Goal: Task Accomplishment & Management: Complete application form

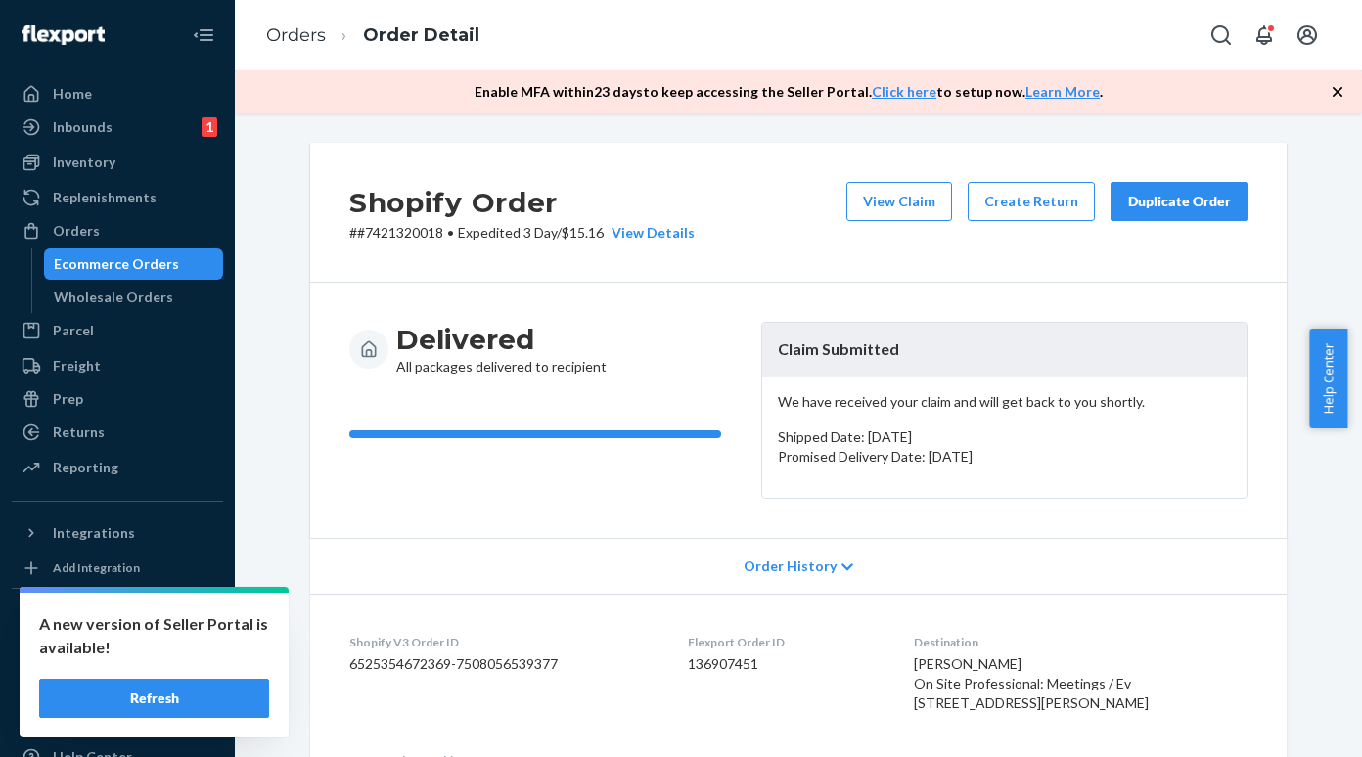
click at [114, 268] on div "Ecommerce Orders" at bounding box center [116, 264] width 125 height 20
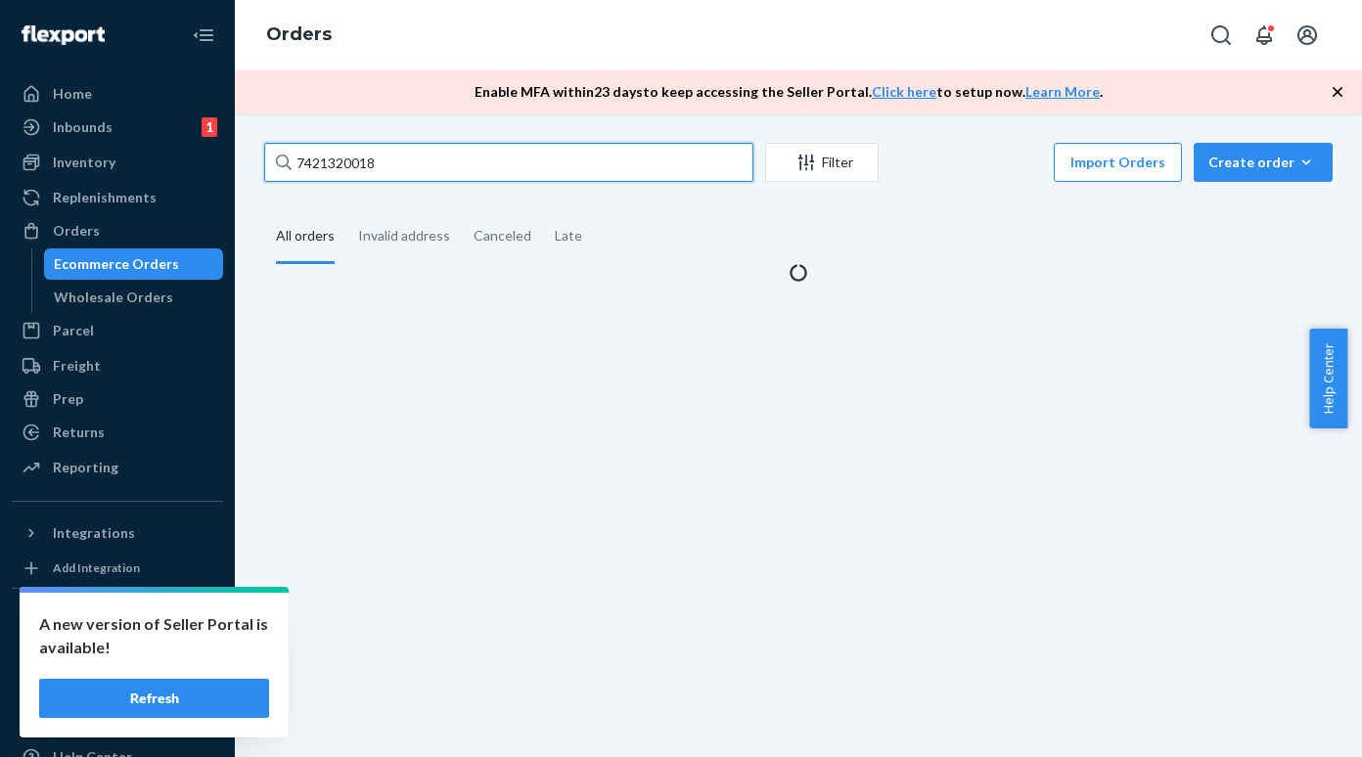
click at [382, 171] on input "7421320018" at bounding box center [508, 162] width 489 height 39
paste input "18930"
type input "7421318930"
paste input "7421318930"
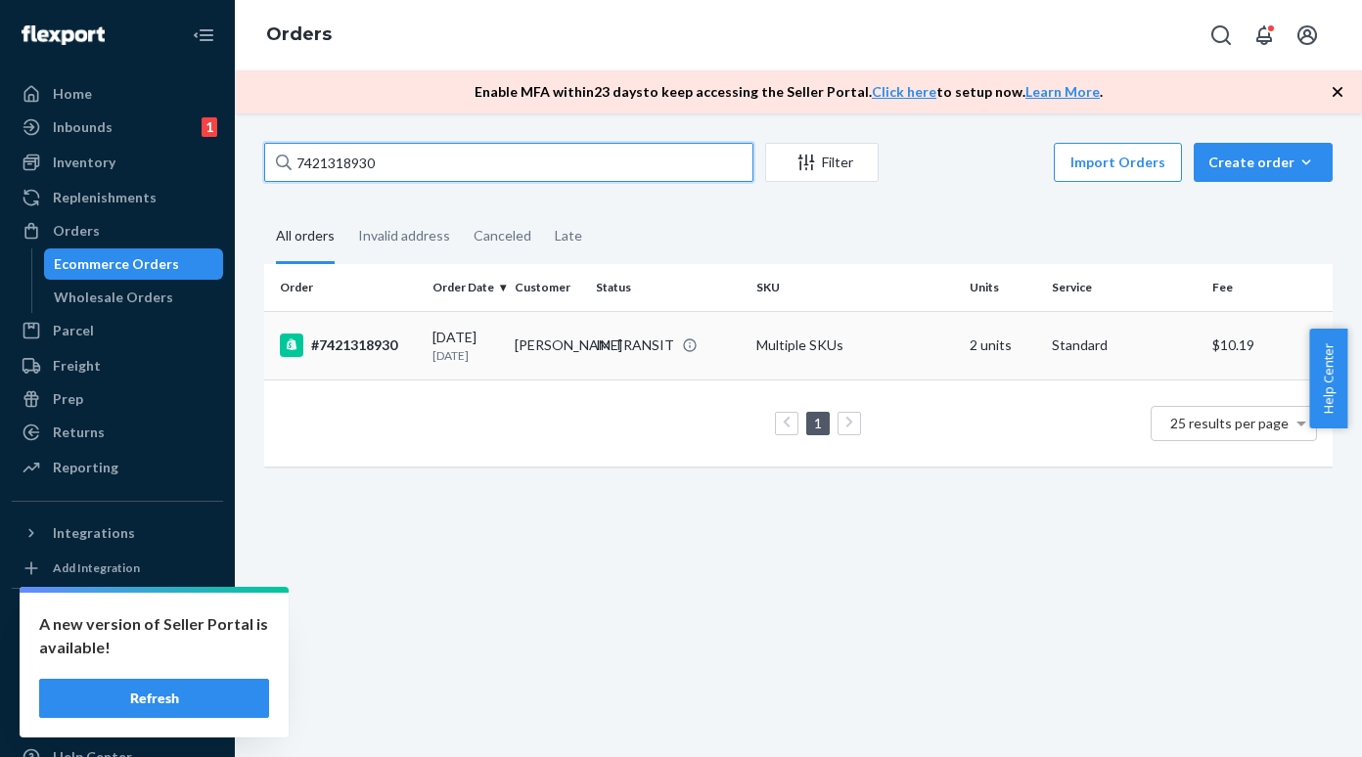
type input "7421318930"
click at [371, 353] on div "#7421318930" at bounding box center [348, 345] width 137 height 23
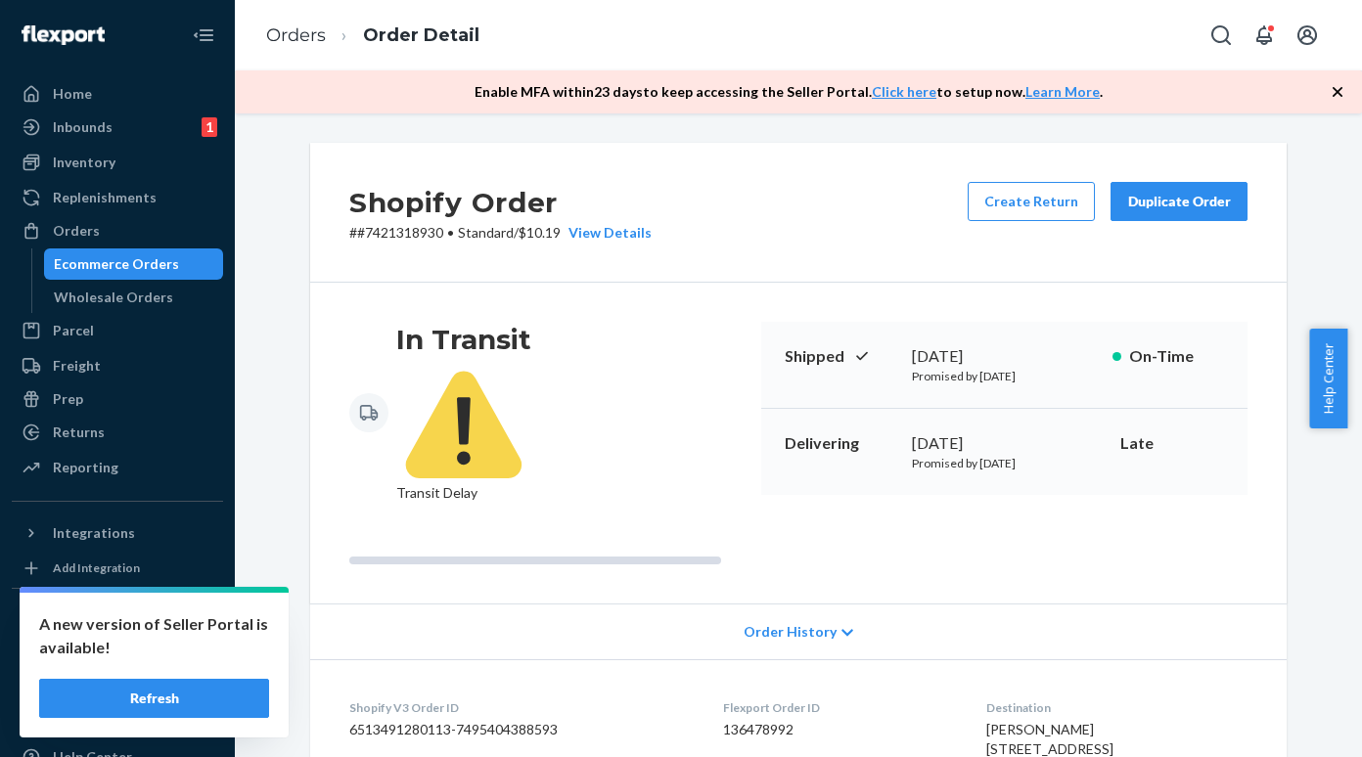
click at [397, 235] on p "# #7421318930 • Standard / $10.19 View Details" at bounding box center [500, 233] width 302 height 20
click at [396, 235] on p "# #7421318930 • Standard / $10.19 View Details" at bounding box center [500, 233] width 302 height 20
copy p "7421318930"
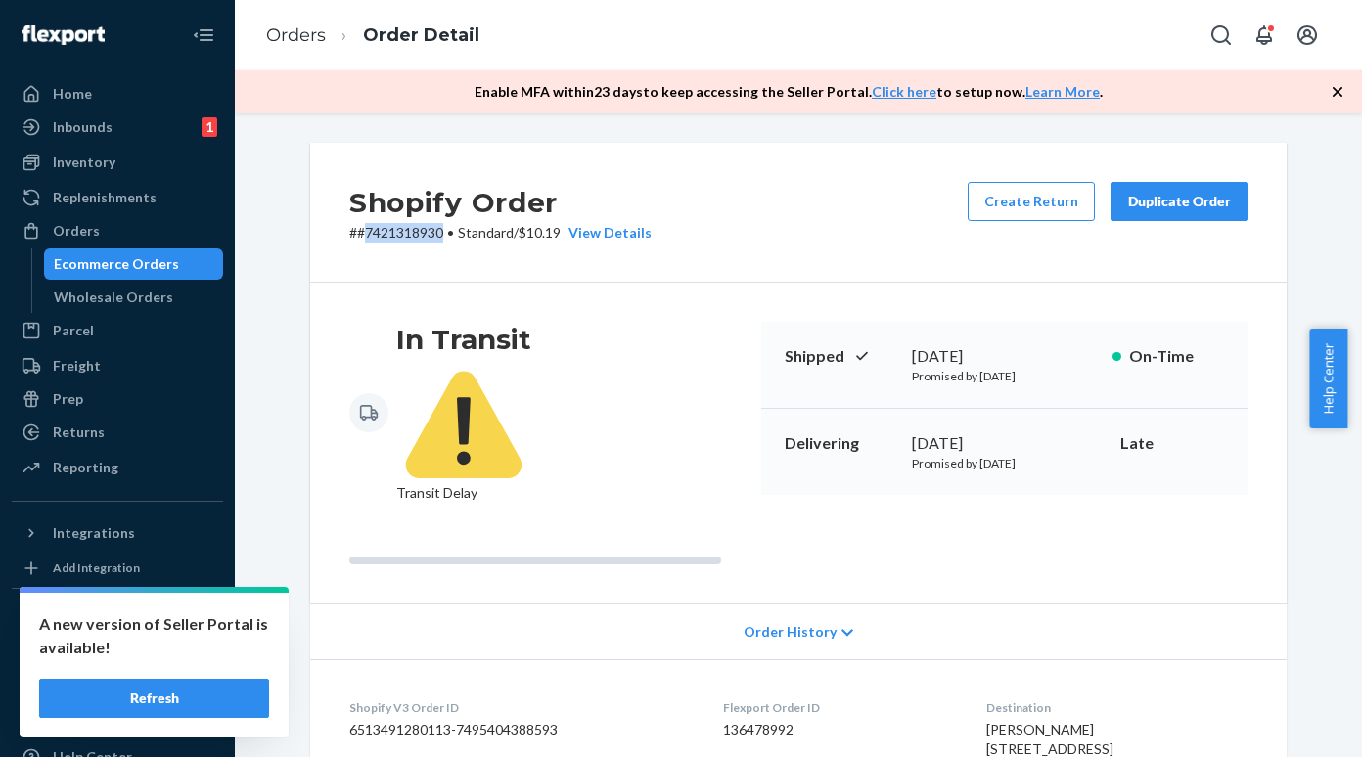
click at [194, 696] on button "Refresh" at bounding box center [154, 698] width 230 height 39
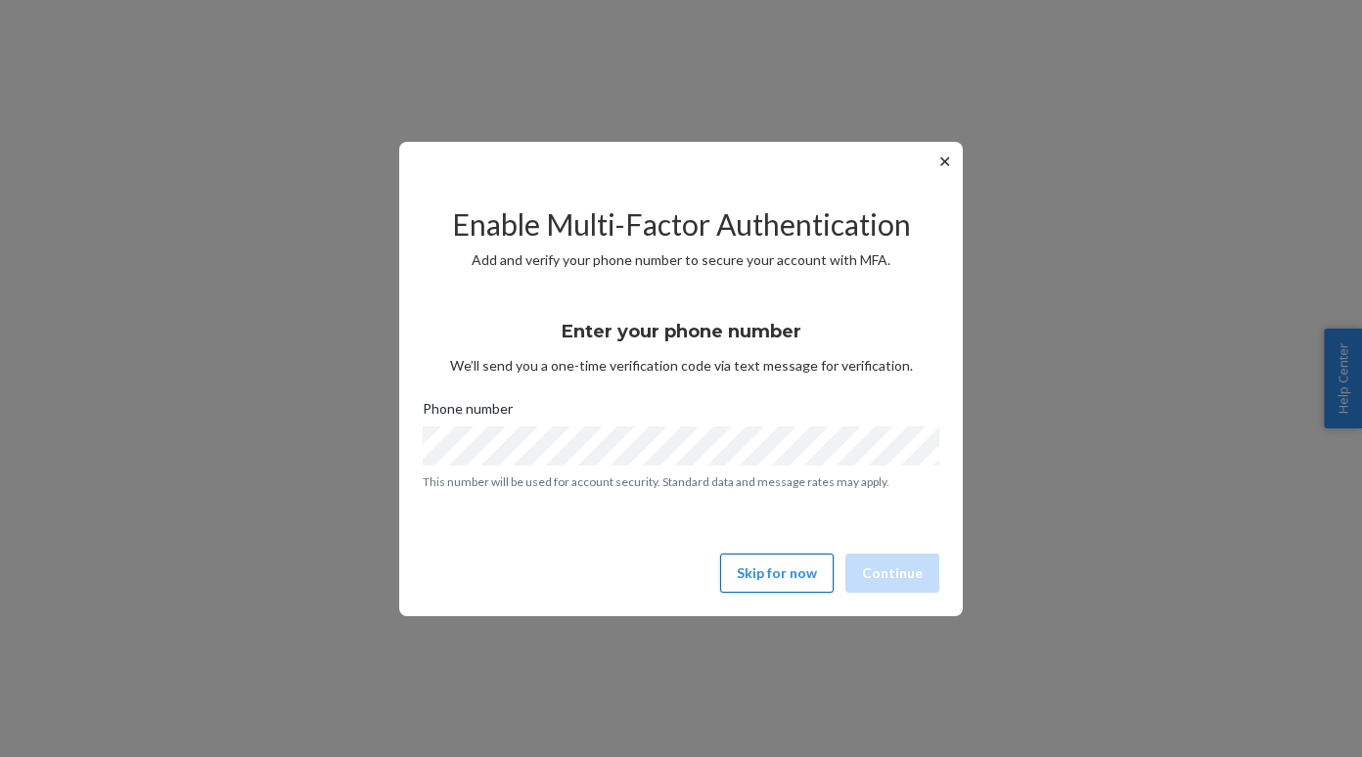
click at [757, 576] on button "Skip for now" at bounding box center [776, 573] width 113 height 39
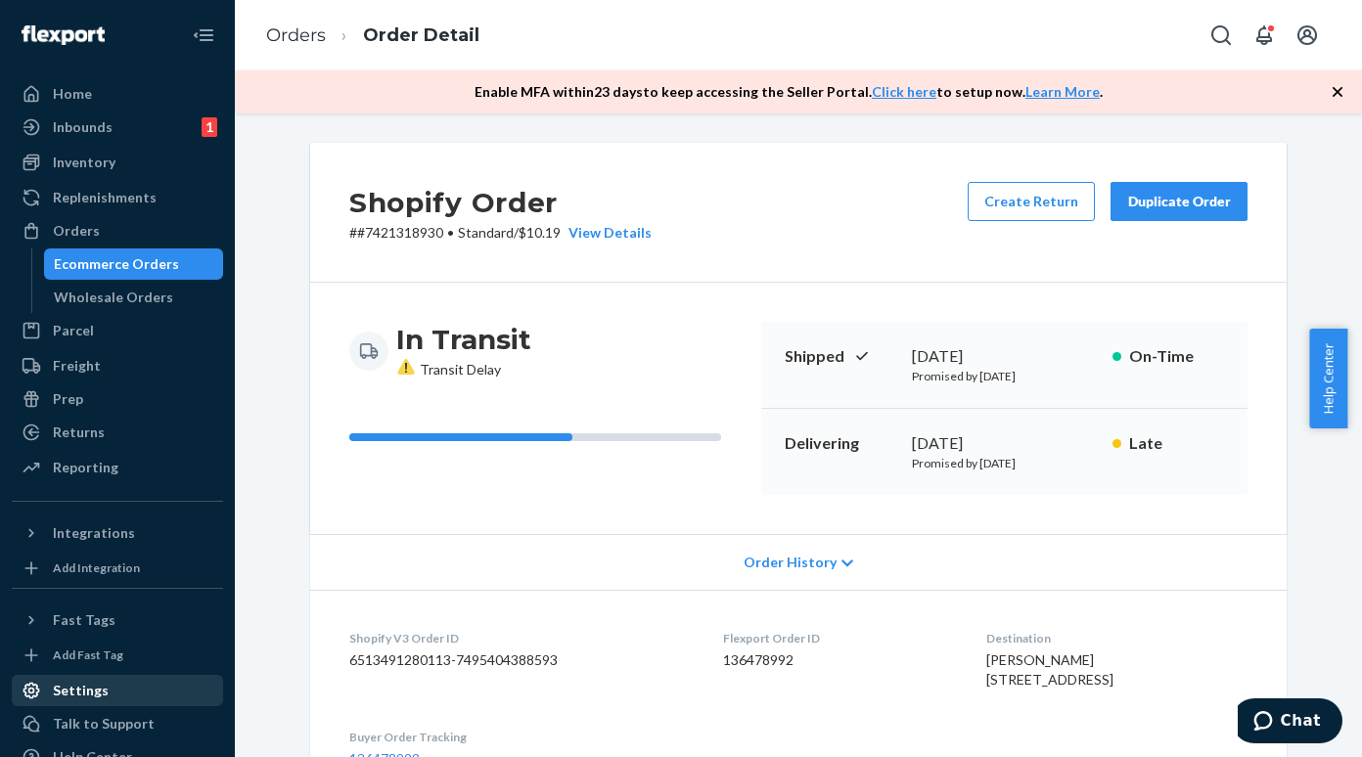
scroll to position [72, 0]
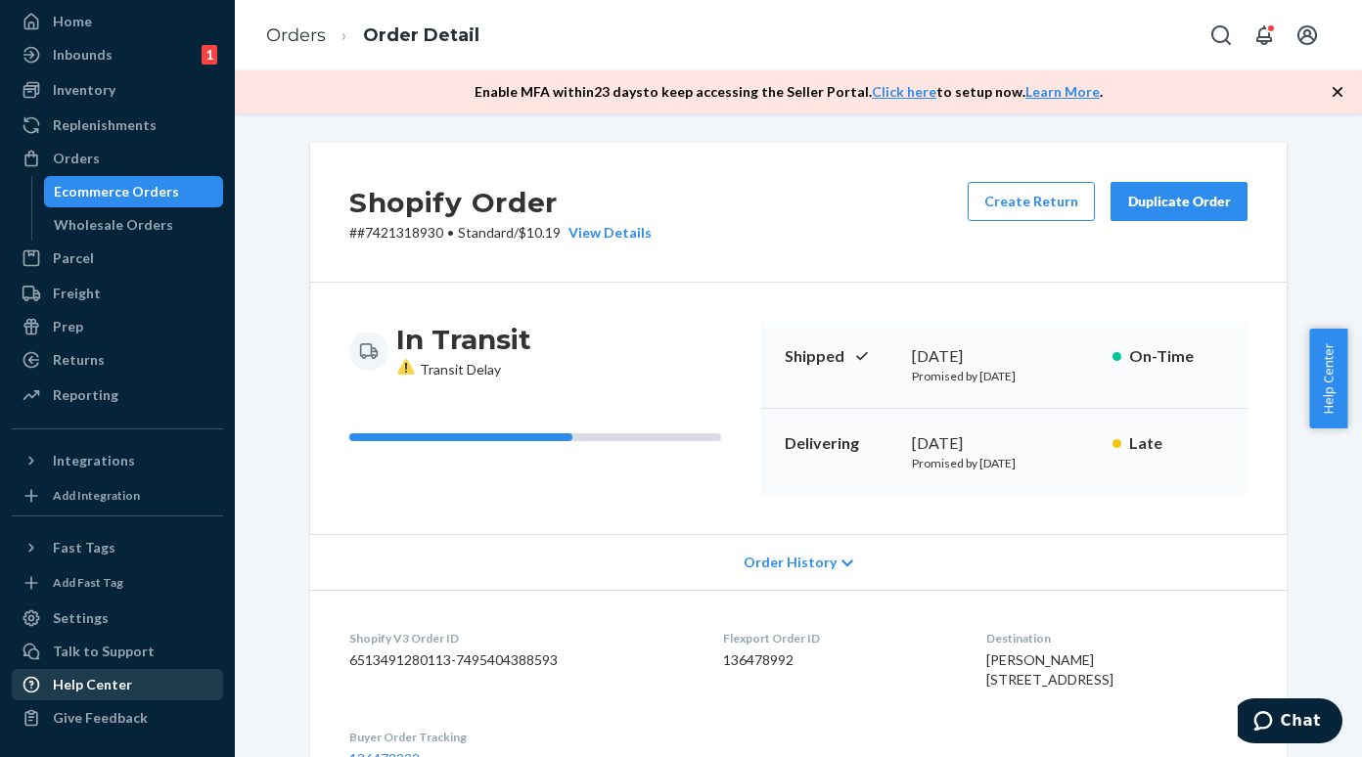
click at [106, 686] on div "Help Center" at bounding box center [92, 685] width 79 height 20
click at [154, 192] on div "Ecommerce Orders" at bounding box center [116, 192] width 125 height 20
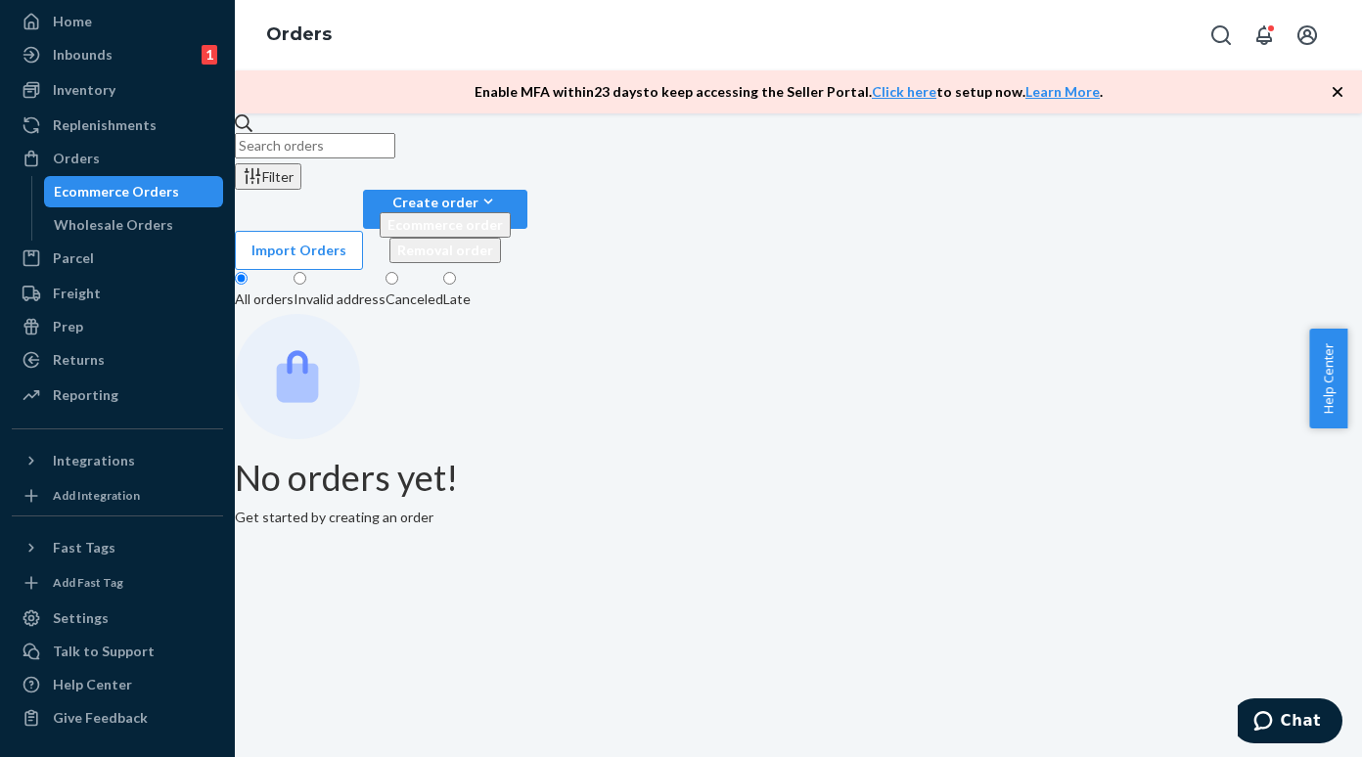
click at [429, 86] on div "Enable MFA [DATE] to keep accessing the Seller Portal. Click here to setup now.…" at bounding box center [798, 91] width 1127 height 43
click at [341, 158] on input "text" at bounding box center [315, 145] width 160 height 25
paste input "#7421318789"
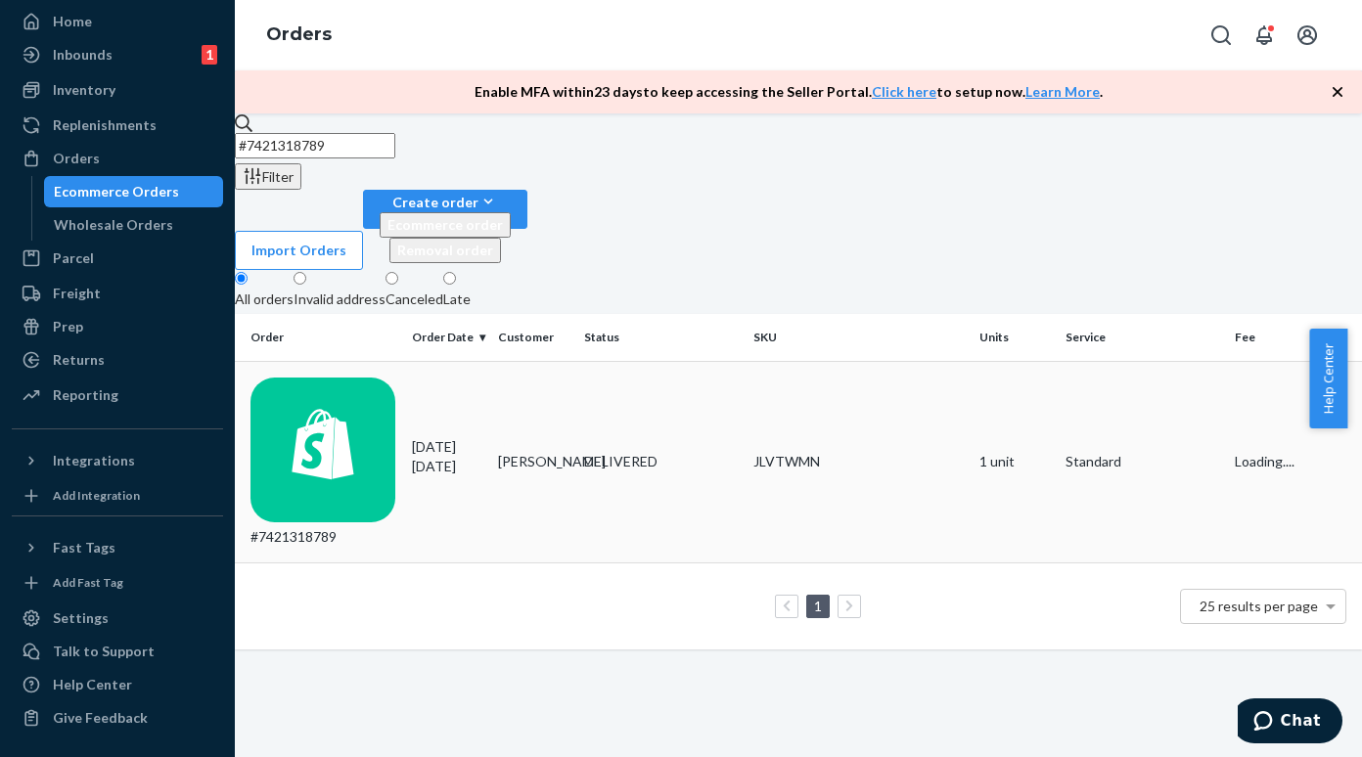
type input "#7421318789"
click at [353, 378] on div "#7421318789" at bounding box center [323, 463] width 146 height 170
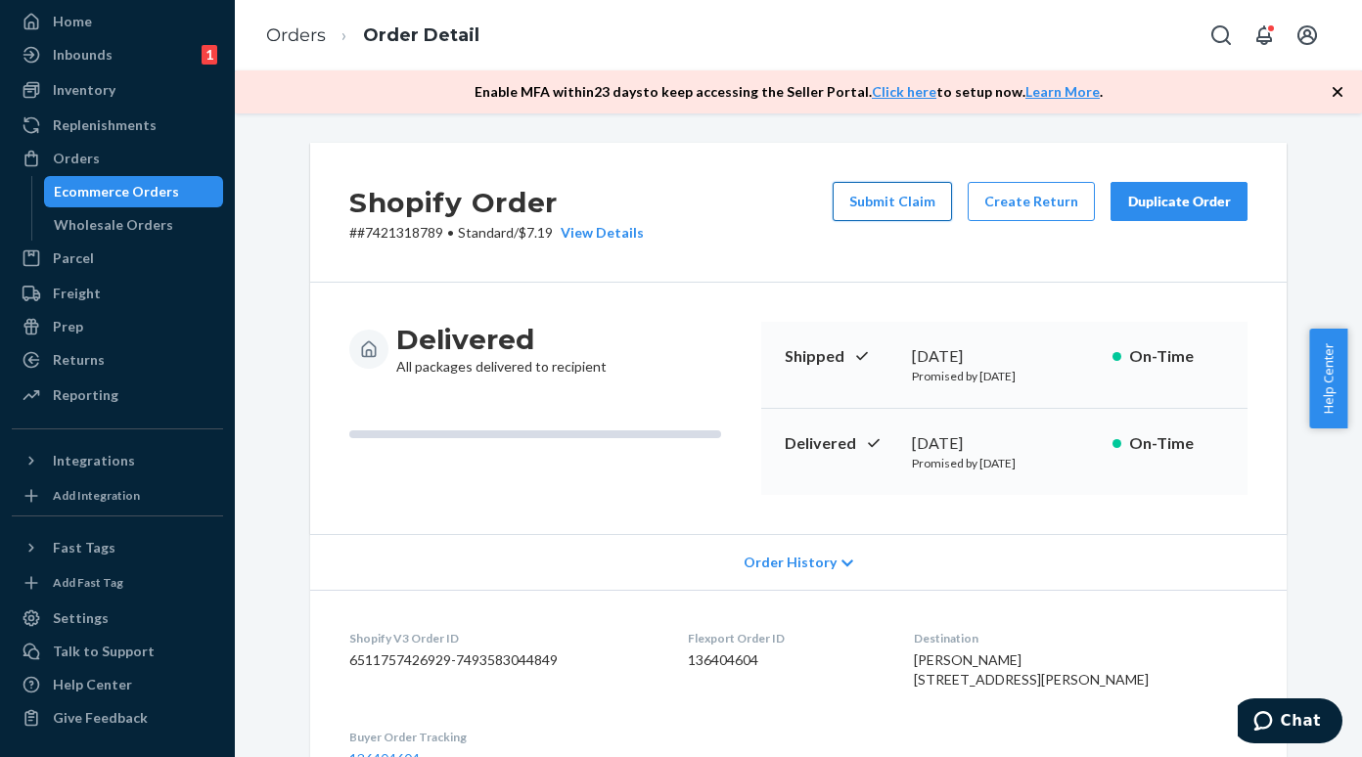
click at [910, 202] on button "Submit Claim" at bounding box center [891, 201] width 119 height 39
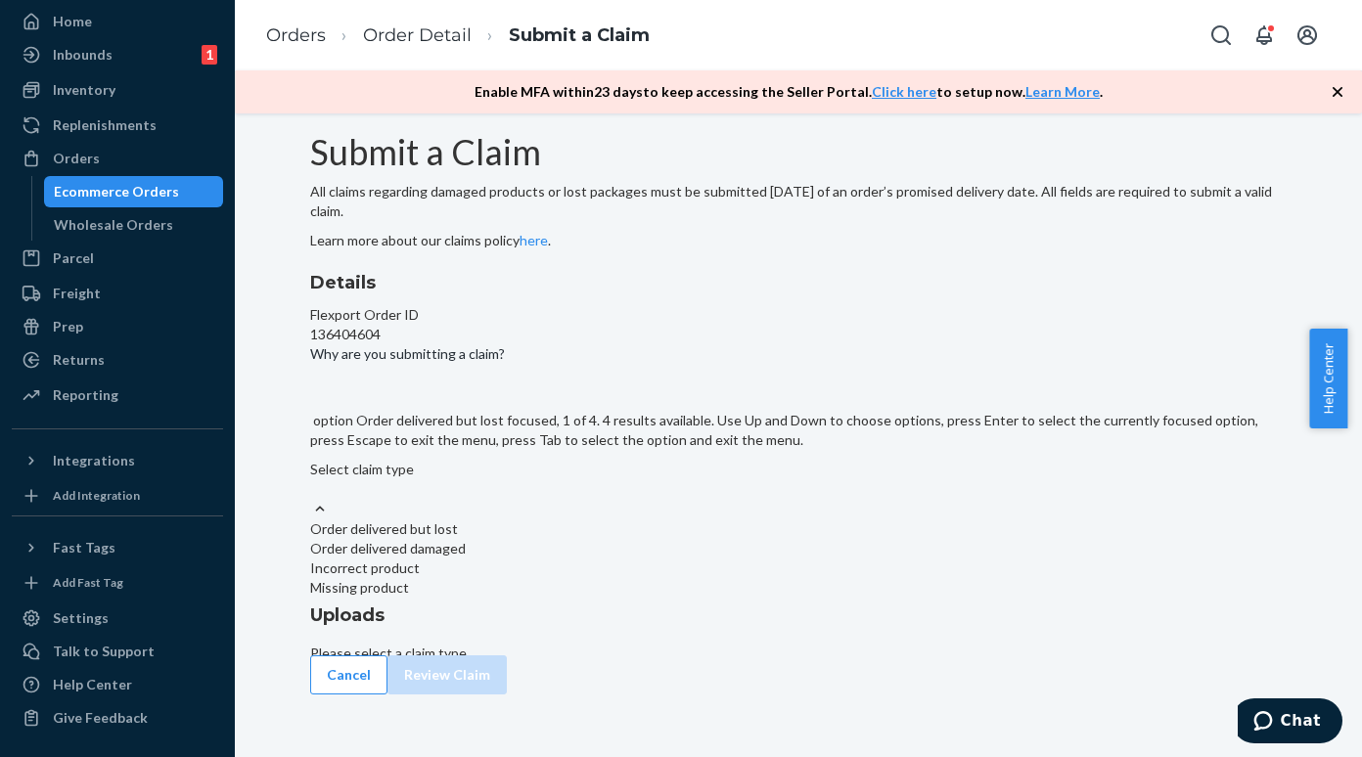
click at [614, 499] on div "Select claim type" at bounding box center [798, 479] width 976 height 39
click at [312, 499] on input "Why are you submitting a claim? option Order delivered but lost focused, 1 of 4…" at bounding box center [311, 489] width 2 height 20
click at [569, 598] on div "Missing product" at bounding box center [798, 588] width 976 height 20
click at [312, 499] on input "Why are you submitting a claim? option Missing product focused, 4 of 4. 4 resul…" at bounding box center [311, 489] width 2 height 20
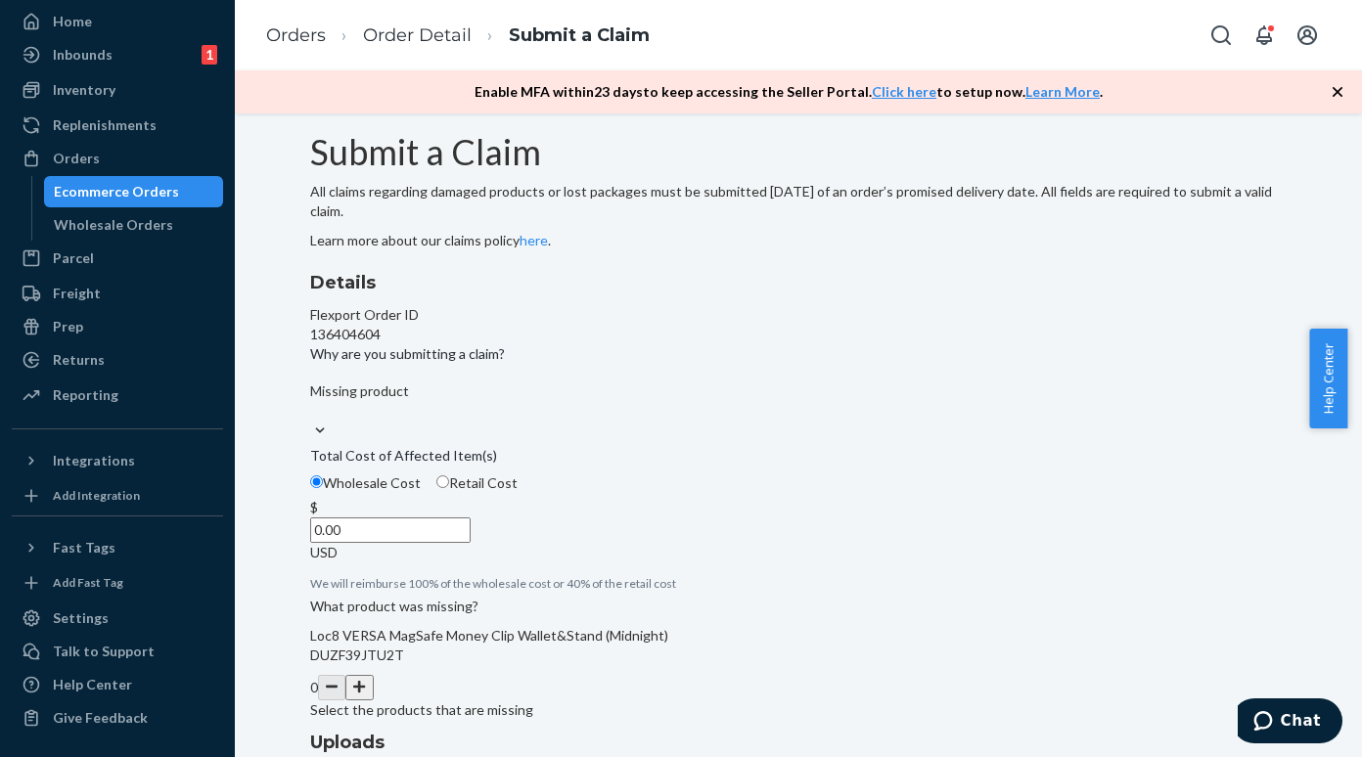
click at [449, 488] on input "Retail Cost" at bounding box center [442, 481] width 13 height 13
radio input "true"
click at [471, 543] on input "0.00" at bounding box center [390, 529] width 160 height 25
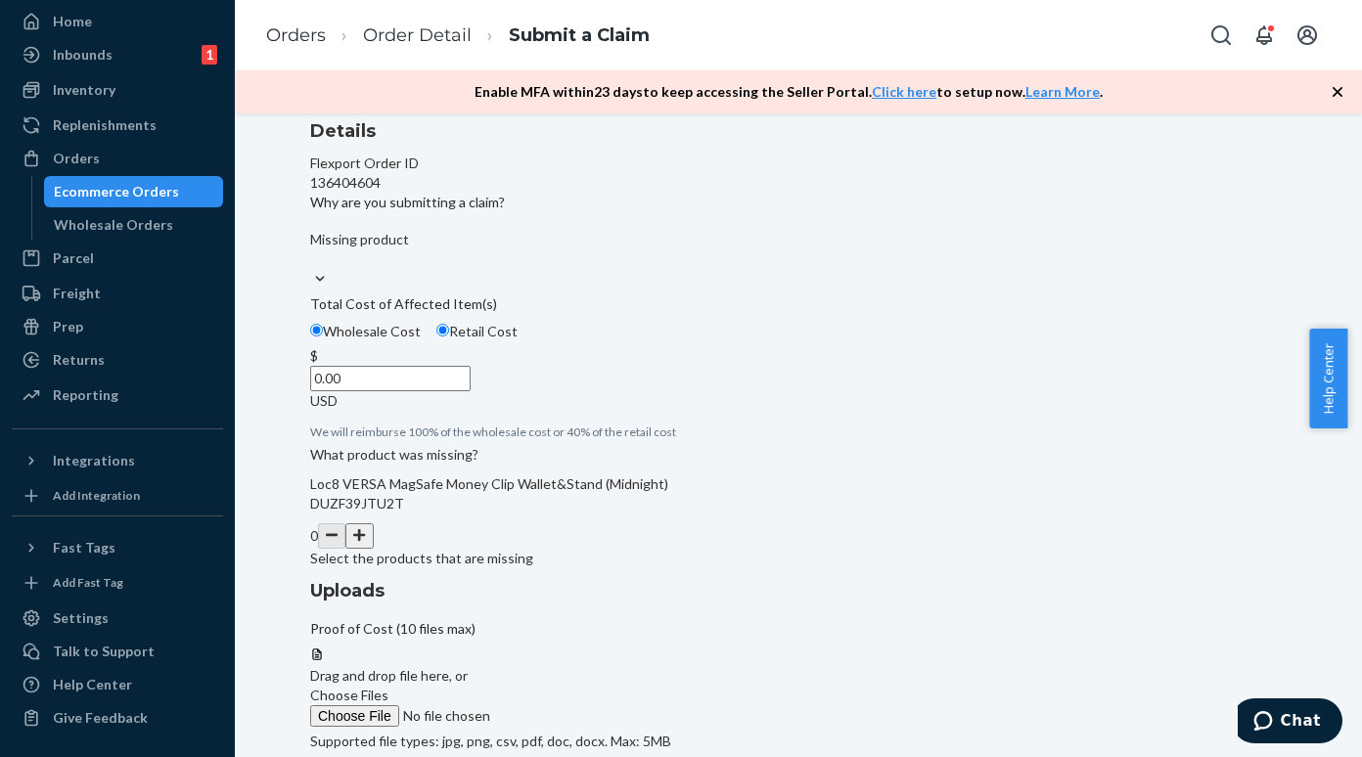
scroll to position [229, 0]
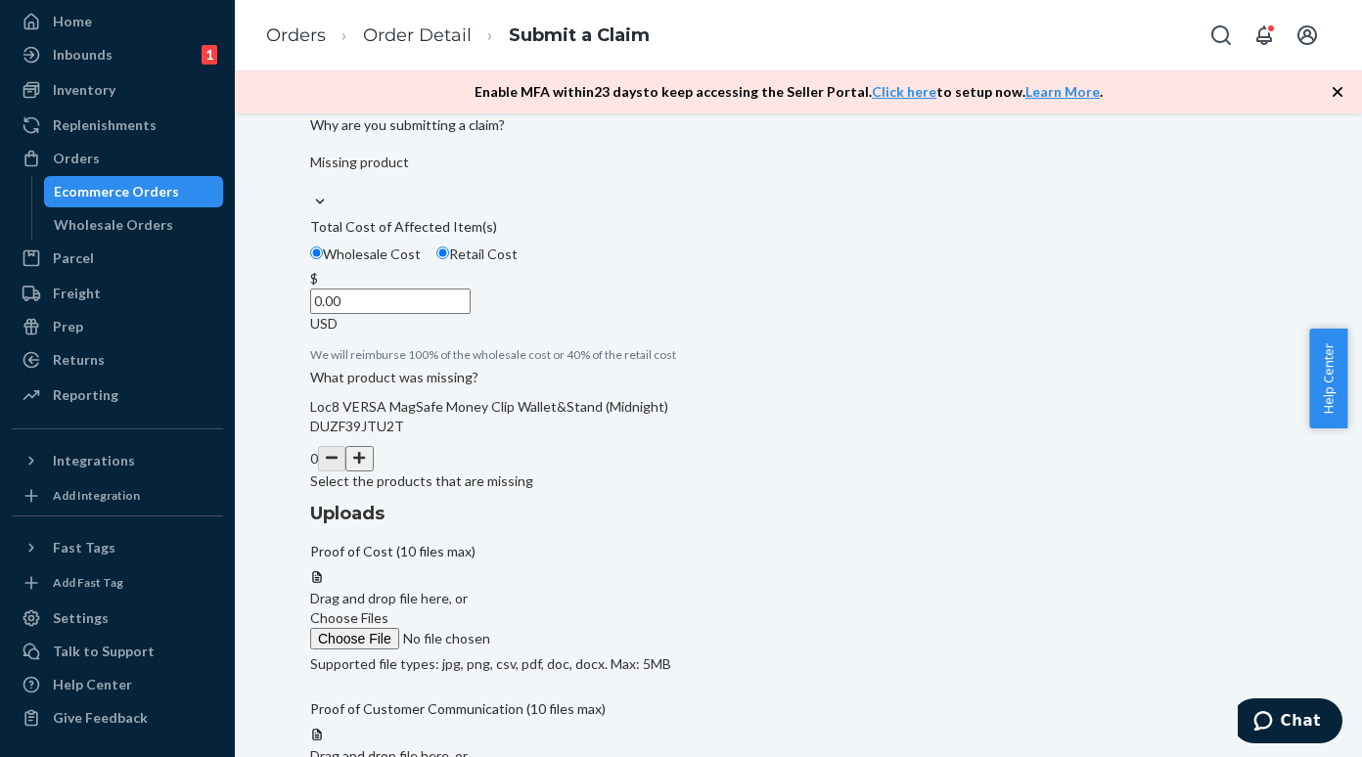
paste input "129.99"
type input "129.99"
click at [373, 471] on button "button" at bounding box center [358, 458] width 27 height 25
click at [388, 609] on span "Choose Files" at bounding box center [349, 617] width 78 height 17
click at [576, 628] on input "Choose Files" at bounding box center [443, 639] width 266 height 22
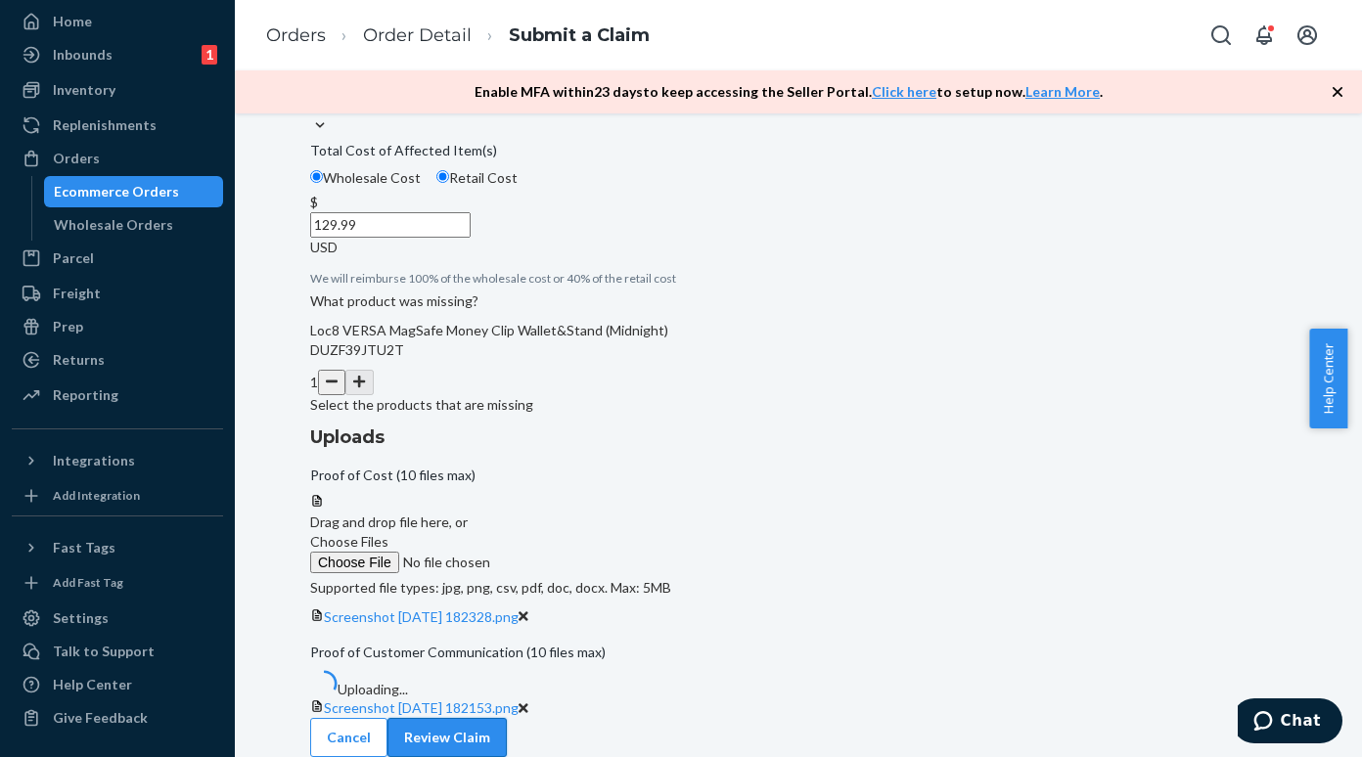
scroll to position [381, 0]
click at [528, 703] on icon at bounding box center [523, 708] width 10 height 10
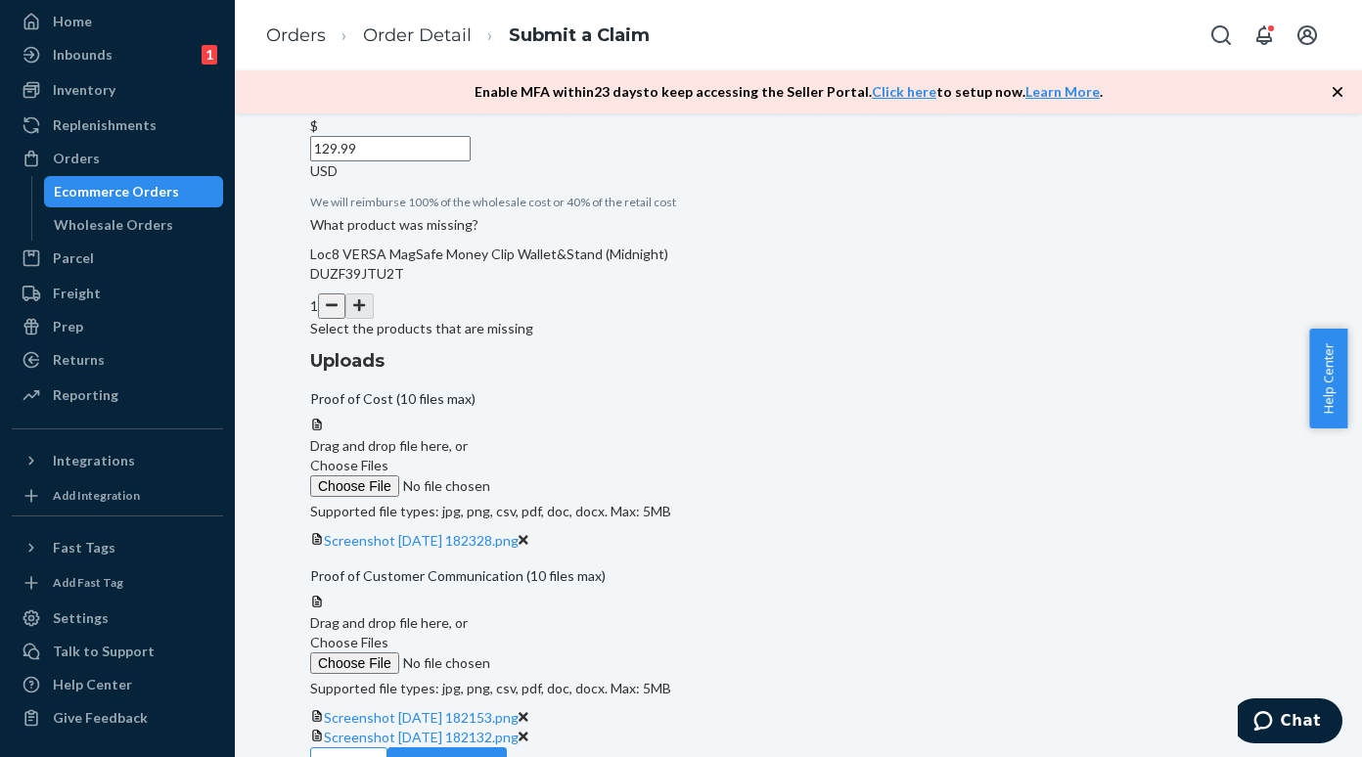
click at [528, 713] on icon at bounding box center [523, 718] width 10 height 10
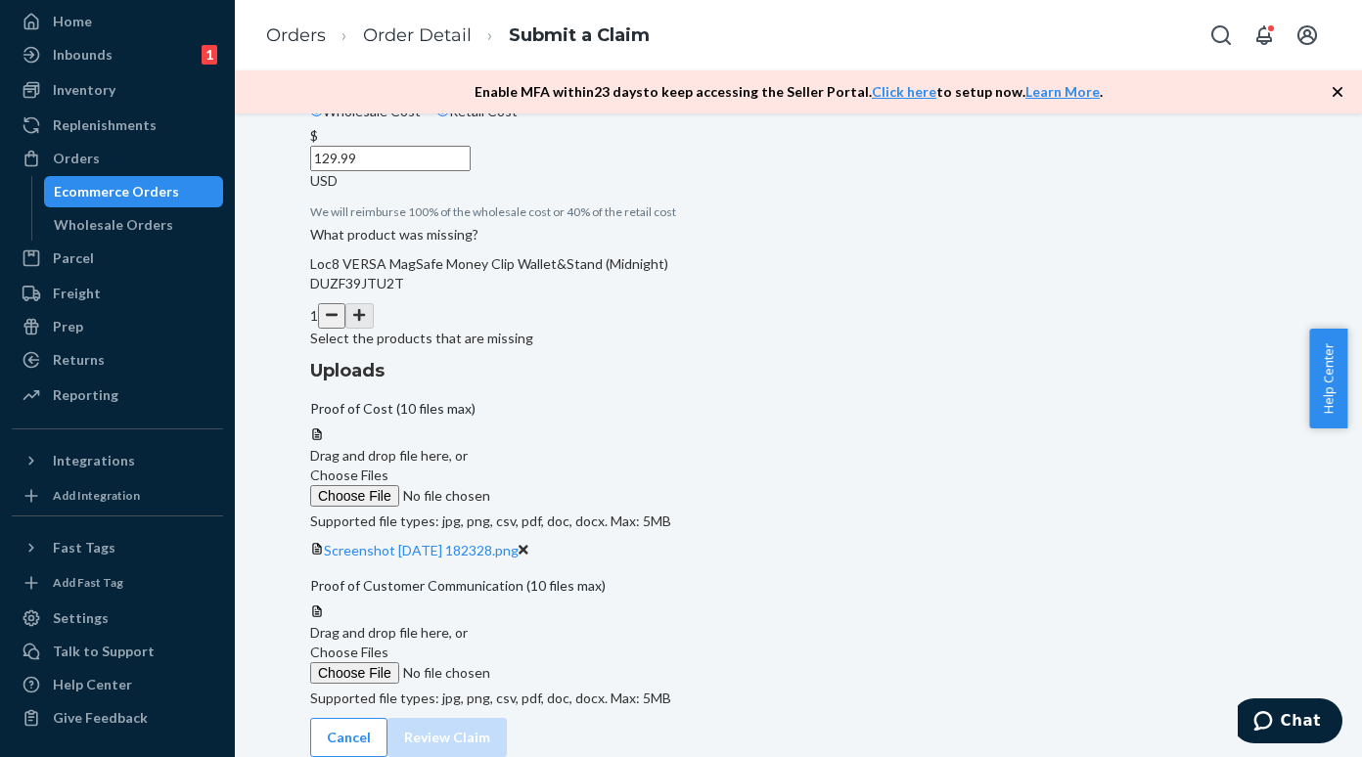
scroll to position [305, 0]
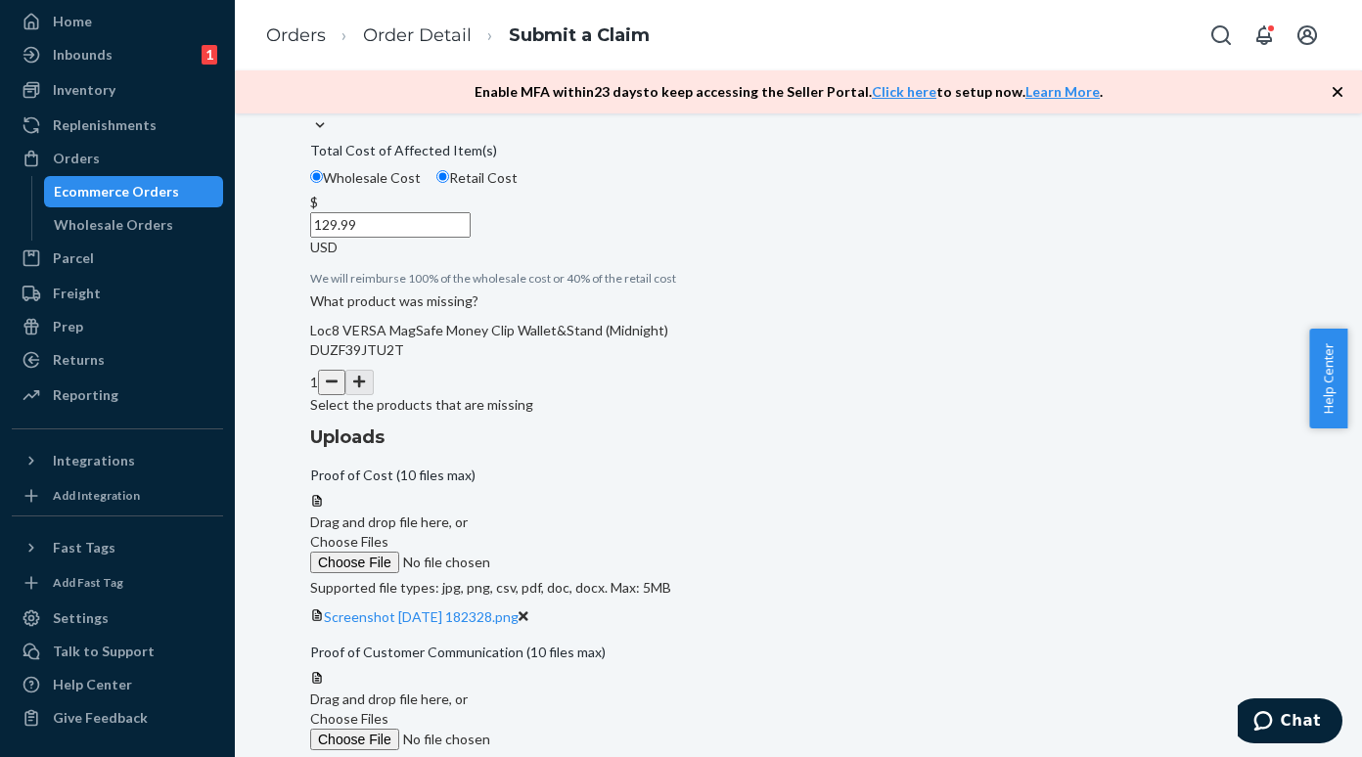
click at [388, 710] on span "Choose Files" at bounding box center [349, 718] width 78 height 17
click at [576, 729] on input "Choose Files" at bounding box center [443, 740] width 266 height 22
click at [388, 710] on span "Choose Files" at bounding box center [349, 718] width 78 height 17
click at [576, 729] on input "Choose Files" at bounding box center [443, 740] width 266 height 22
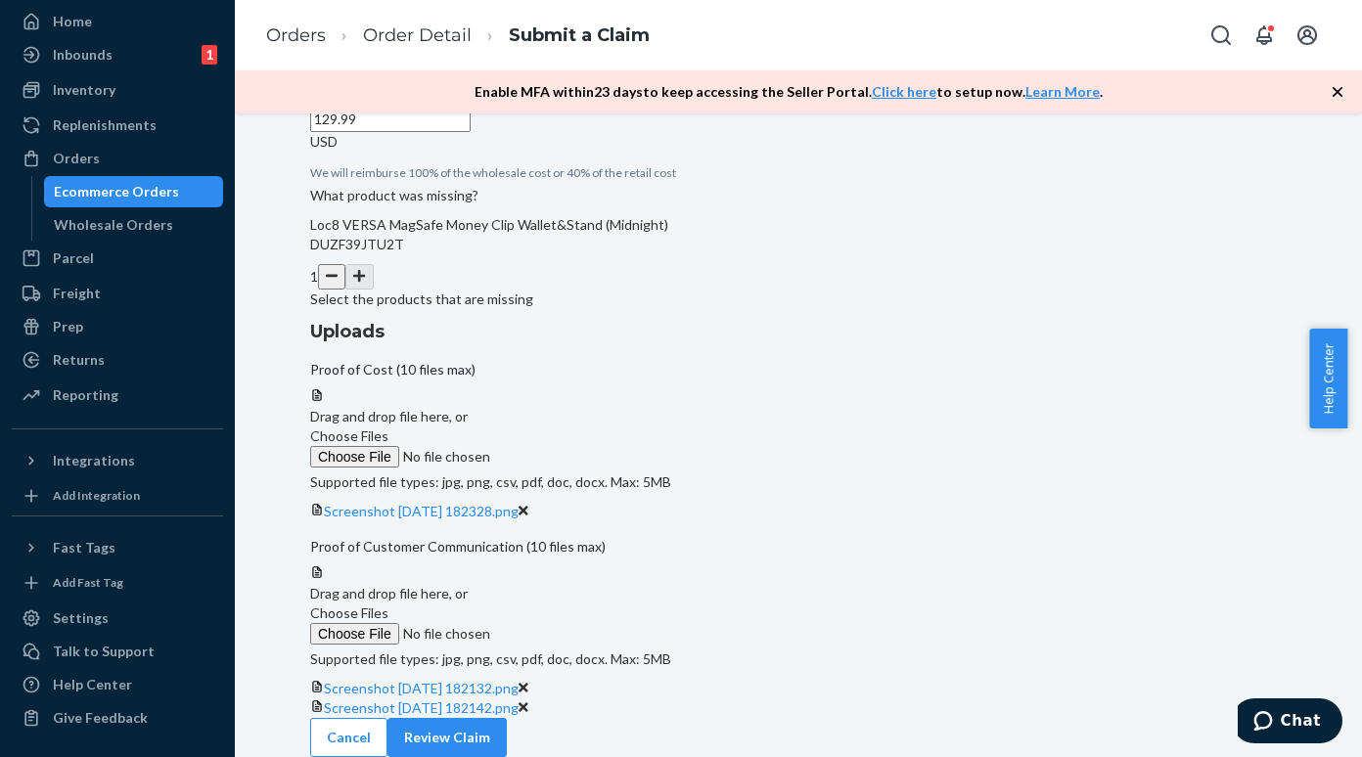
click at [388, 605] on span "Choose Files" at bounding box center [349, 613] width 78 height 17
click at [576, 623] on input "Choose Files" at bounding box center [443, 634] width 266 height 22
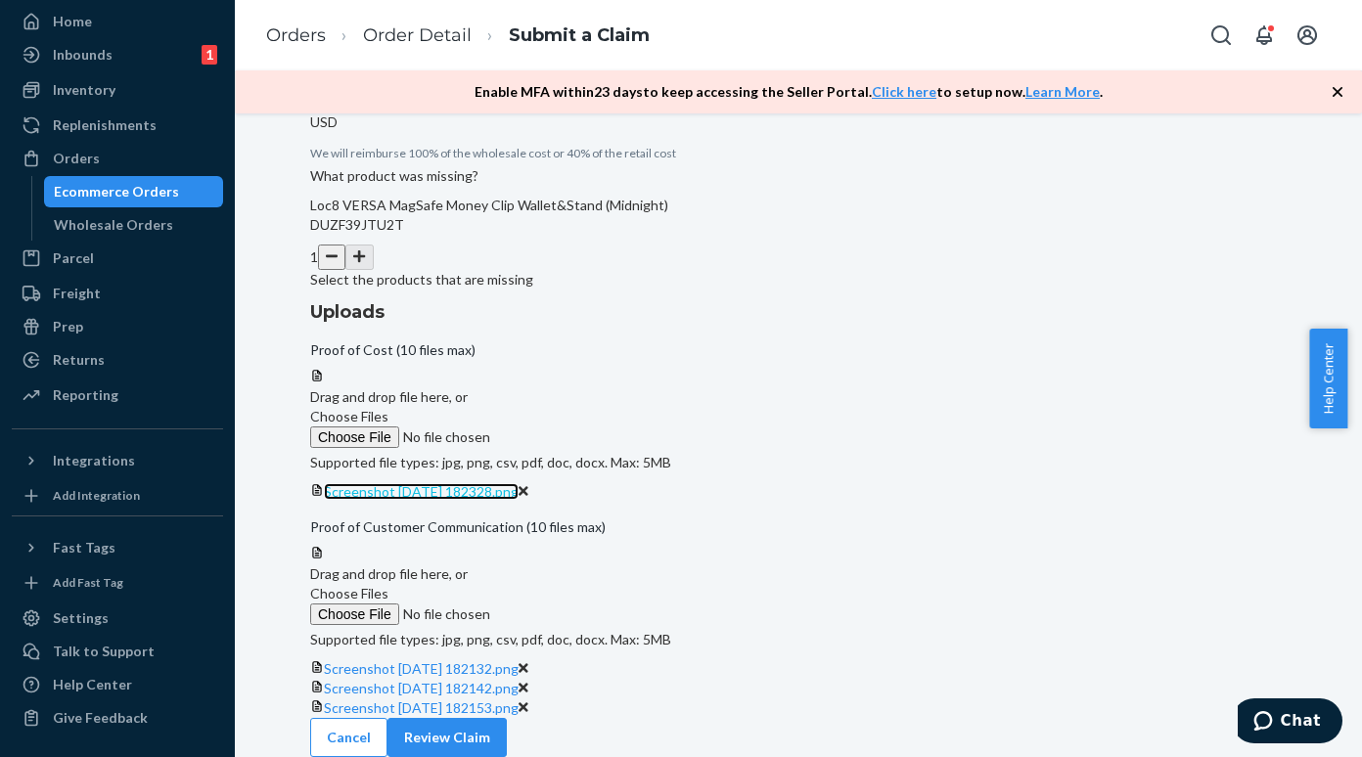
click at [518, 483] on span "Screenshot 2025-09-22 182328.png" at bounding box center [421, 491] width 195 height 17
click at [518, 660] on span "Screenshot 2025-09-22 182132.png" at bounding box center [421, 668] width 195 height 17
click at [518, 680] on span "Screenshot 2025-09-22 182142.png" at bounding box center [421, 688] width 195 height 17
click at [507, 718] on button "Review Claim" at bounding box center [446, 737] width 119 height 39
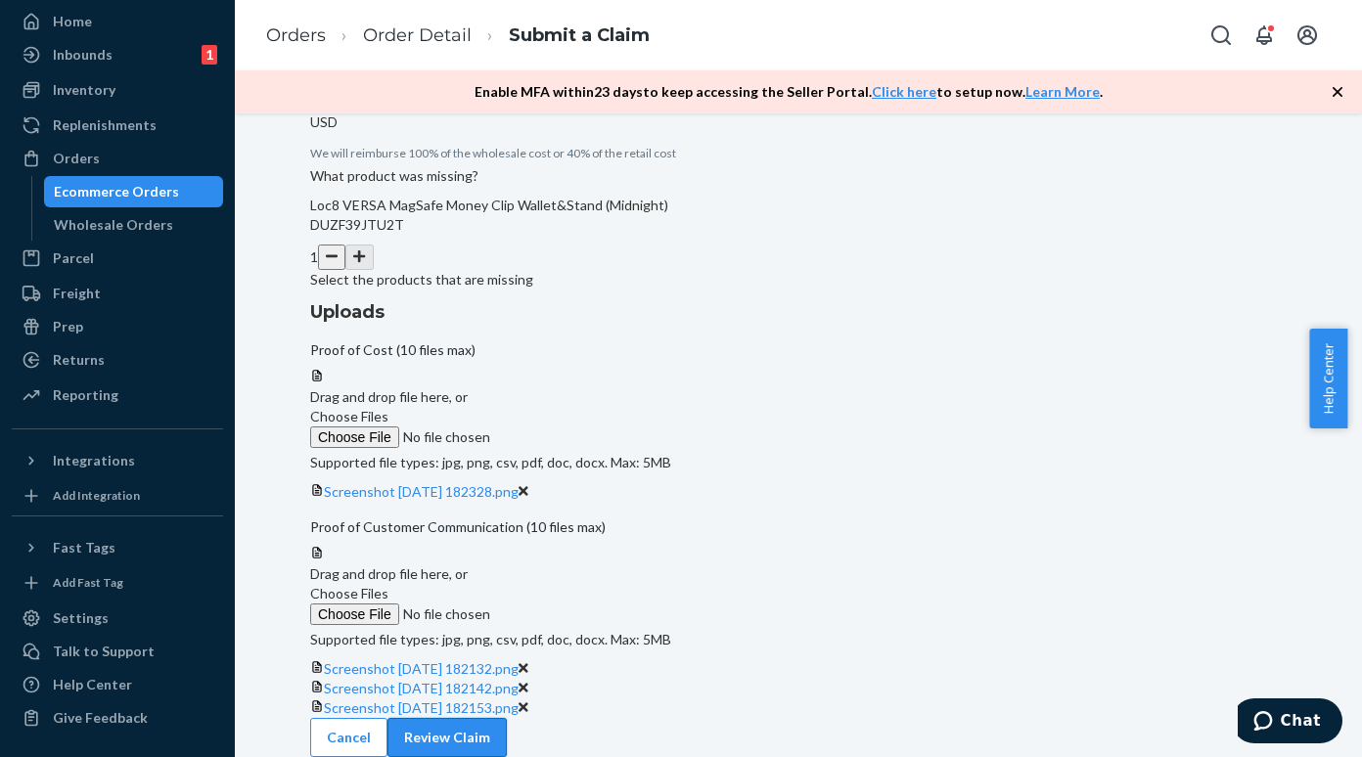
click at [507, 721] on button "Review Claim" at bounding box center [446, 737] width 119 height 39
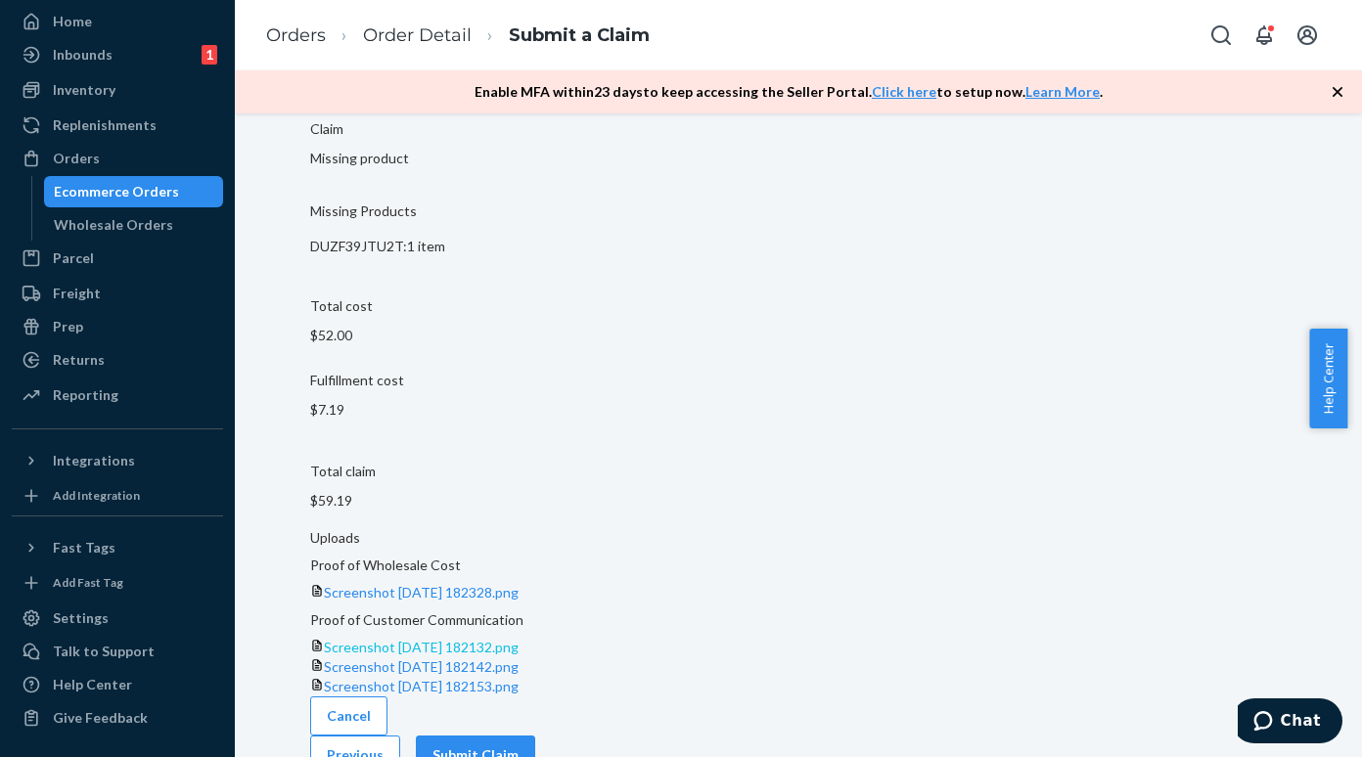
scroll to position [173, 0]
click at [535, 735] on button "Submit Claim" at bounding box center [475, 754] width 119 height 39
